Goal: Obtain resource: Obtain resource

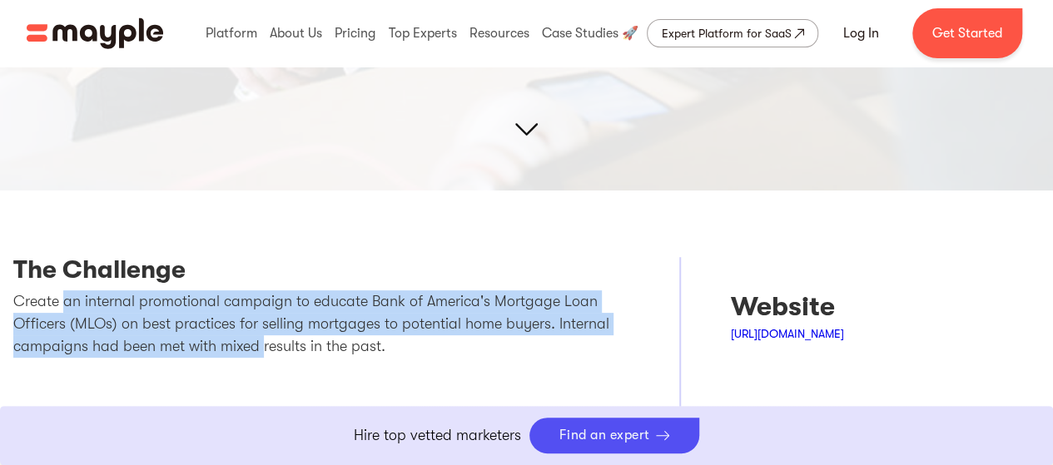
scroll to position [333, 0]
click at [366, 350] on p "Create an internal promotional campaign to educate Bank of America's Mortgage L…" at bounding box center [321, 324] width 616 height 67
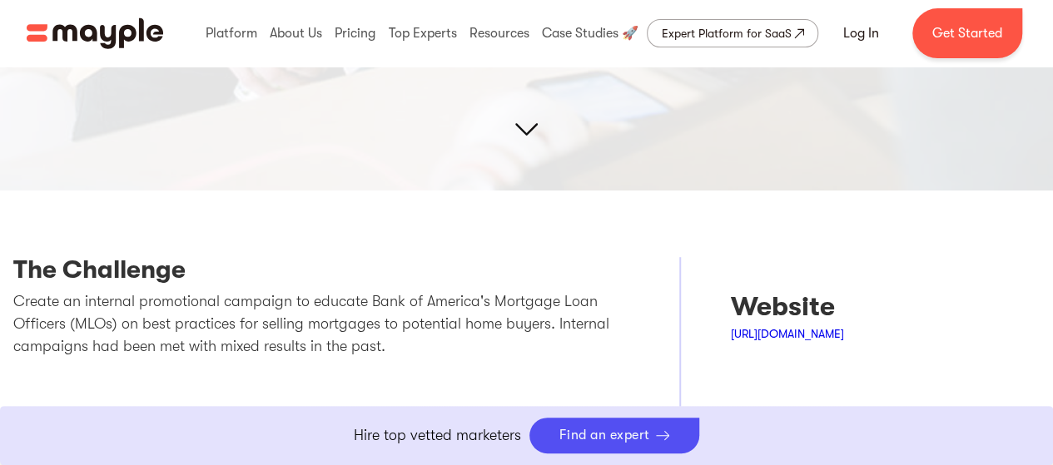
click at [233, 334] on p "Create an internal promotional campaign to educate Bank of America's Mortgage L…" at bounding box center [321, 324] width 616 height 67
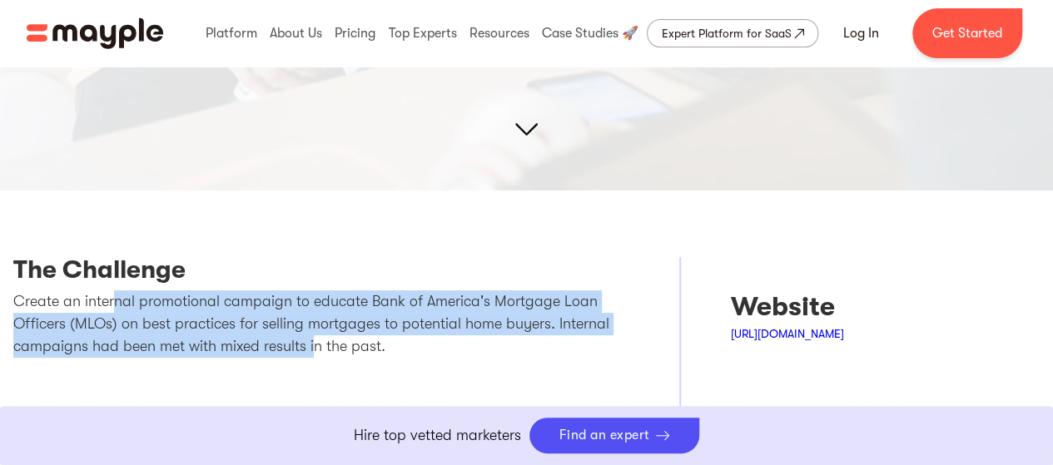
drag, startPoint x: 117, startPoint y: 304, endPoint x: 353, endPoint y: 342, distance: 239.5
click at [351, 342] on p "Create an internal promotional campaign to educate Bank of America's Mortgage L…" at bounding box center [321, 324] width 616 height 67
click at [353, 342] on p "Create an internal promotional campaign to educate Bank of America's Mortgage L…" at bounding box center [321, 324] width 616 height 67
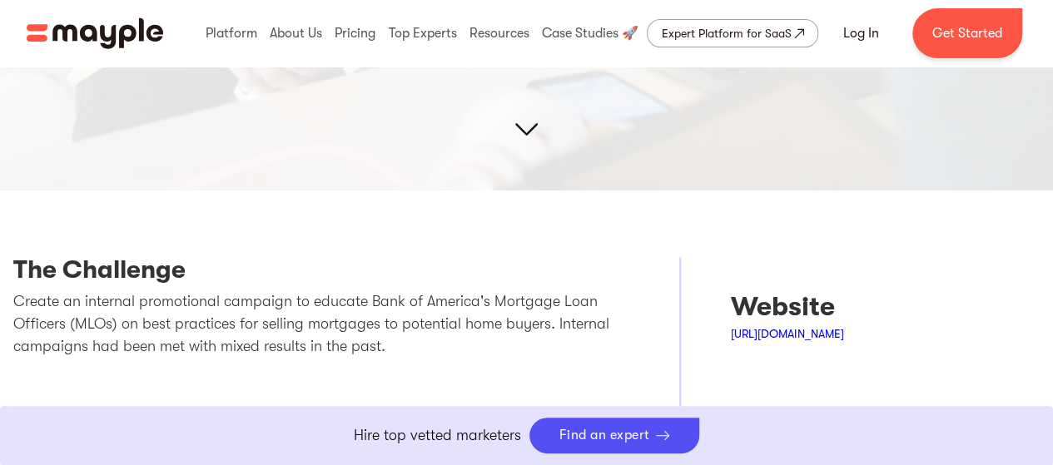
click at [300, 337] on p "Create an internal promotional campaign to educate Bank of America's Mortgage L…" at bounding box center [321, 324] width 616 height 67
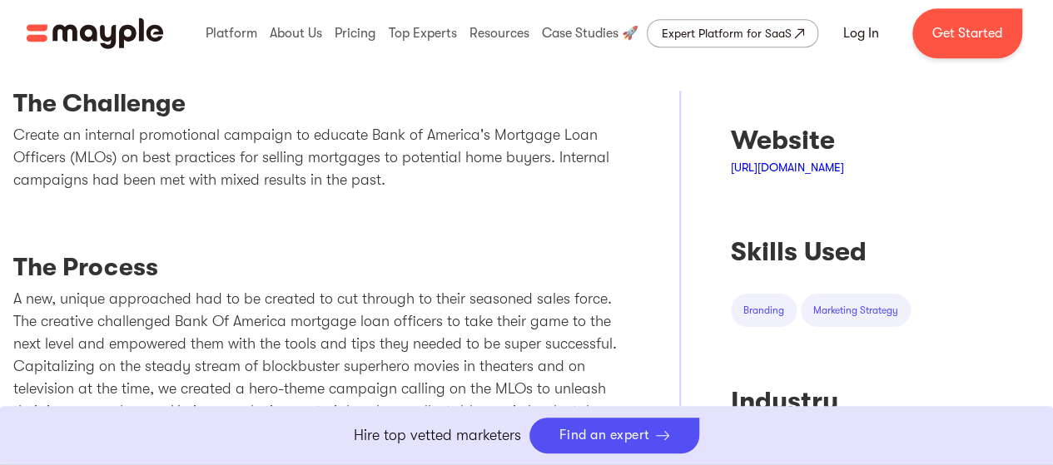
scroll to position [416, 0]
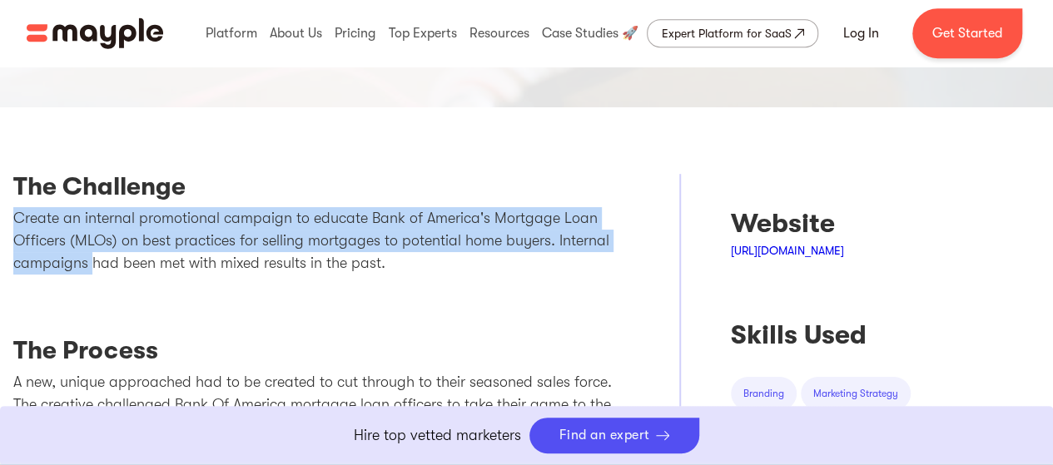
drag, startPoint x: 15, startPoint y: 216, endPoint x: 93, endPoint y: 271, distance: 95.2
click at [93, 271] on p "Create an internal promotional campaign to educate Bank of America's Mortgage L…" at bounding box center [321, 240] width 616 height 67
copy p "Create an internal promotional campaign to educate Bank of America's Mortgage L…"
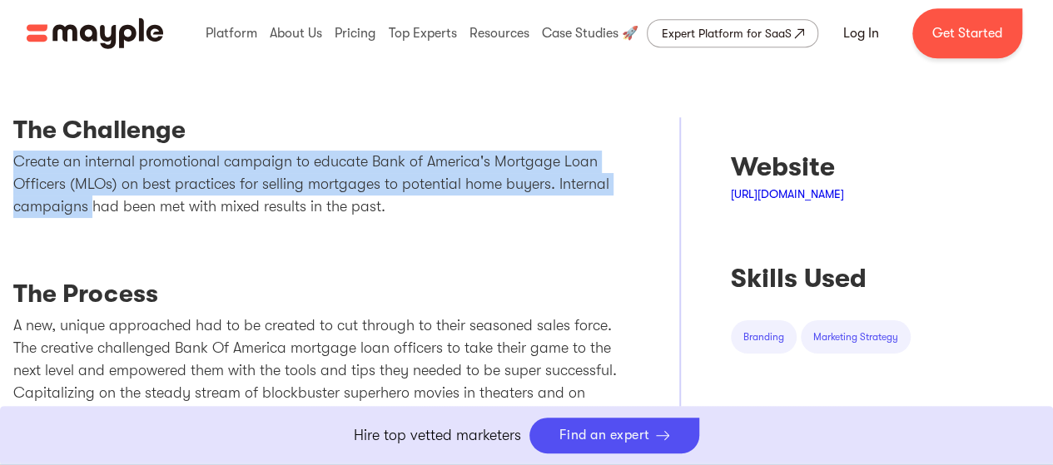
scroll to position [500, 0]
